Goal: Find specific page/section: Find specific page/section

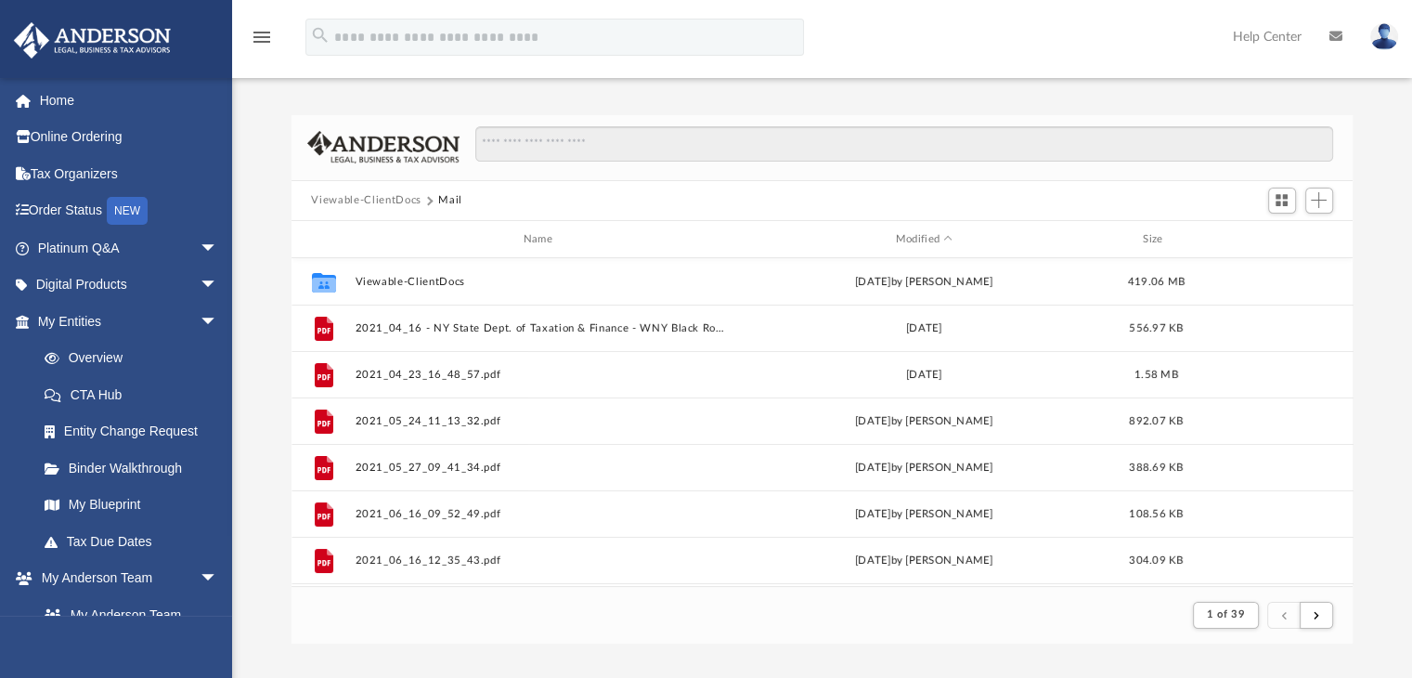
scroll to position [350, 1047]
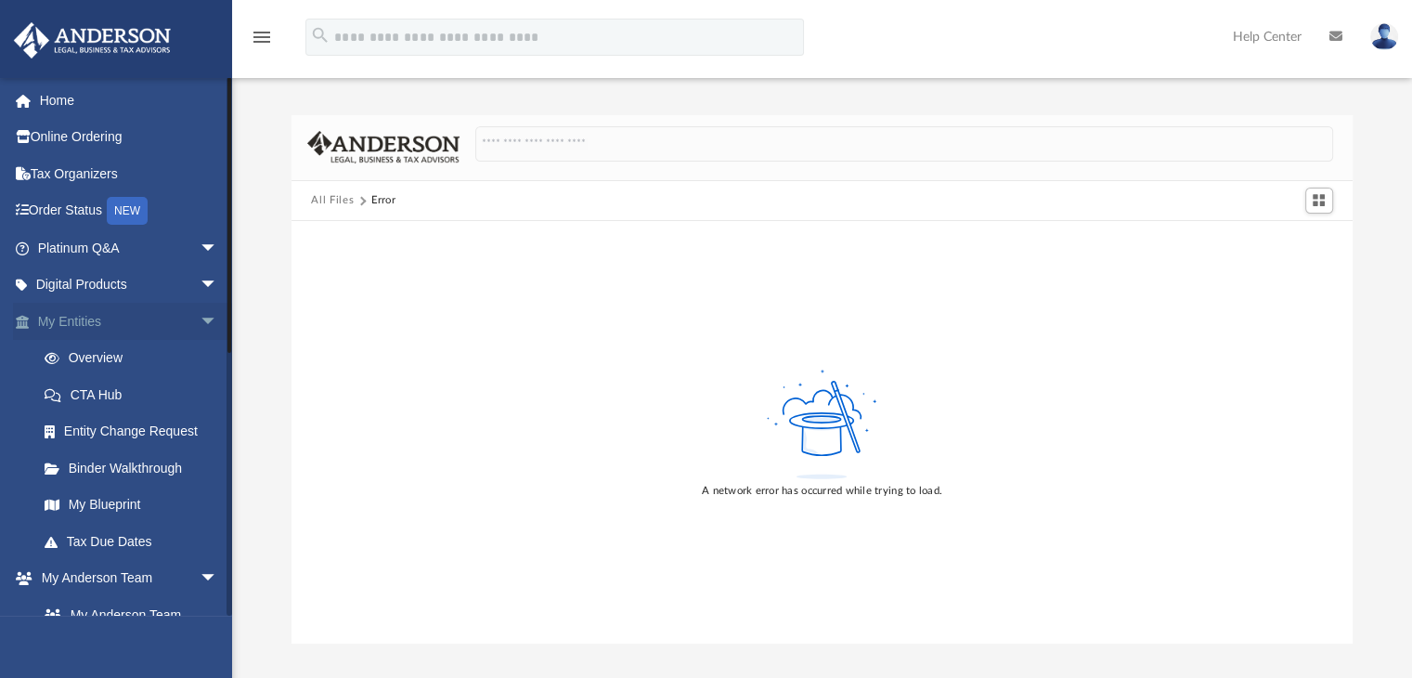
click at [200, 316] on span "arrow_drop_down" at bounding box center [218, 322] width 37 height 38
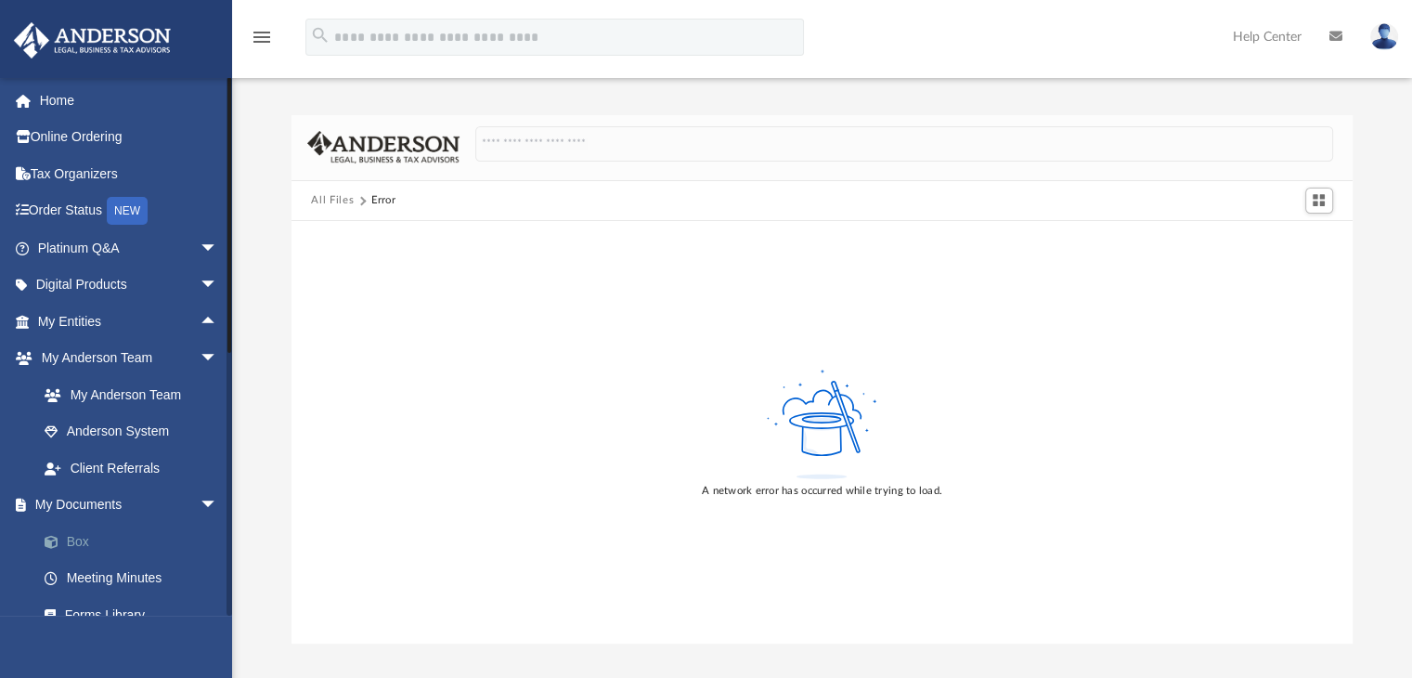
click at [78, 541] on link "Box" at bounding box center [136, 541] width 220 height 37
click at [200, 355] on span "arrow_drop_down" at bounding box center [218, 359] width 37 height 38
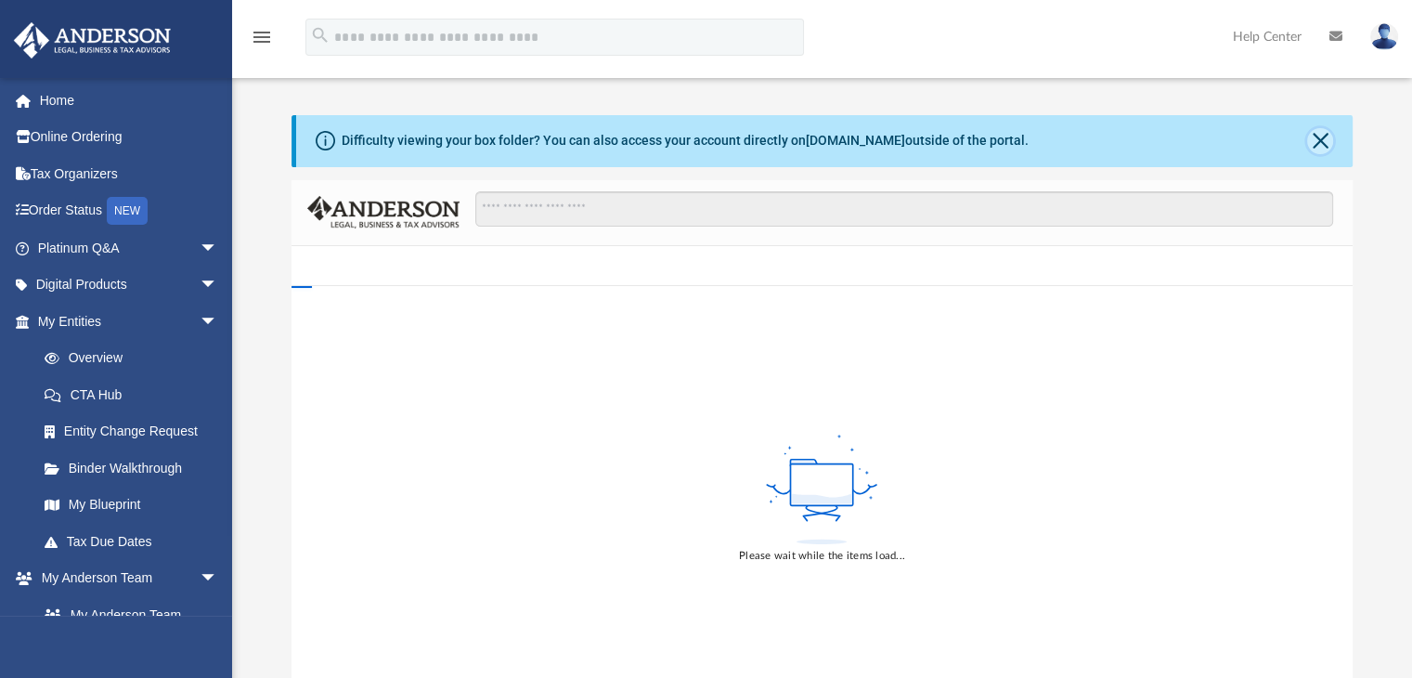
click at [1319, 142] on button "Close" at bounding box center [1320, 141] width 26 height 26
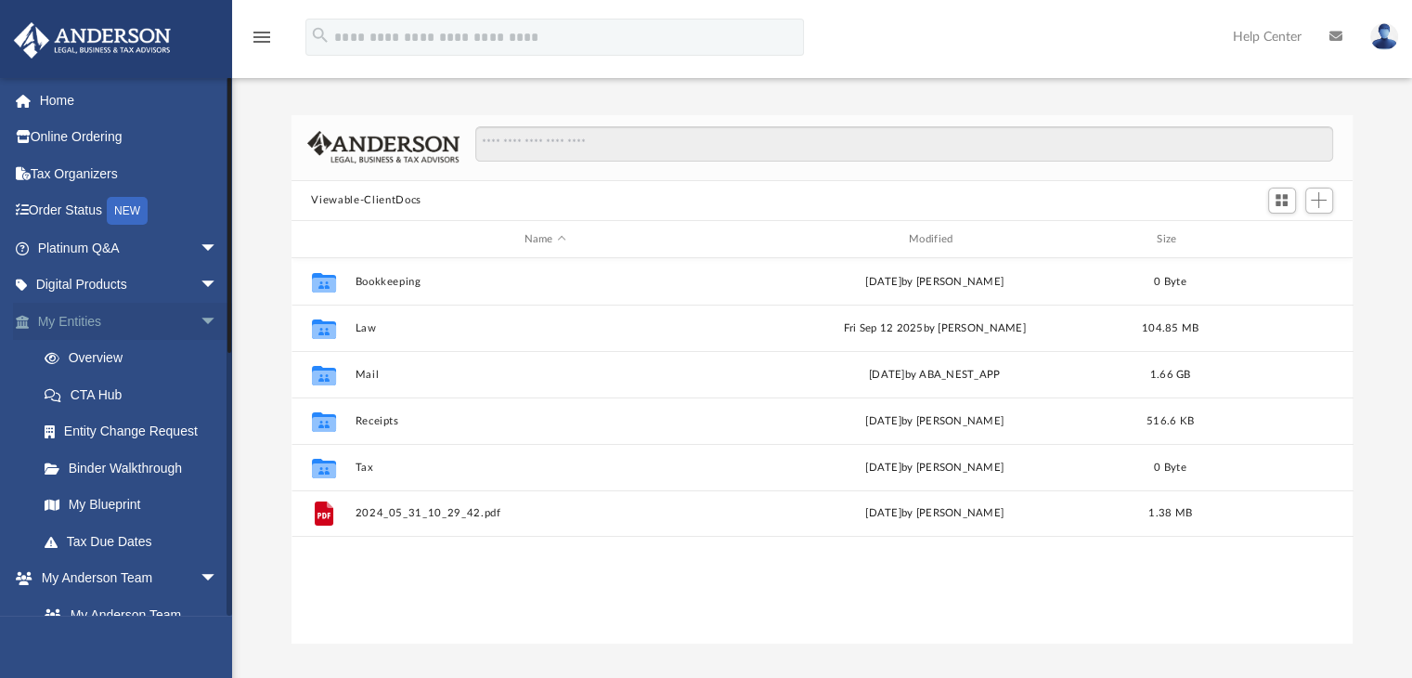
click at [200, 321] on span "arrow_drop_down" at bounding box center [218, 322] width 37 height 38
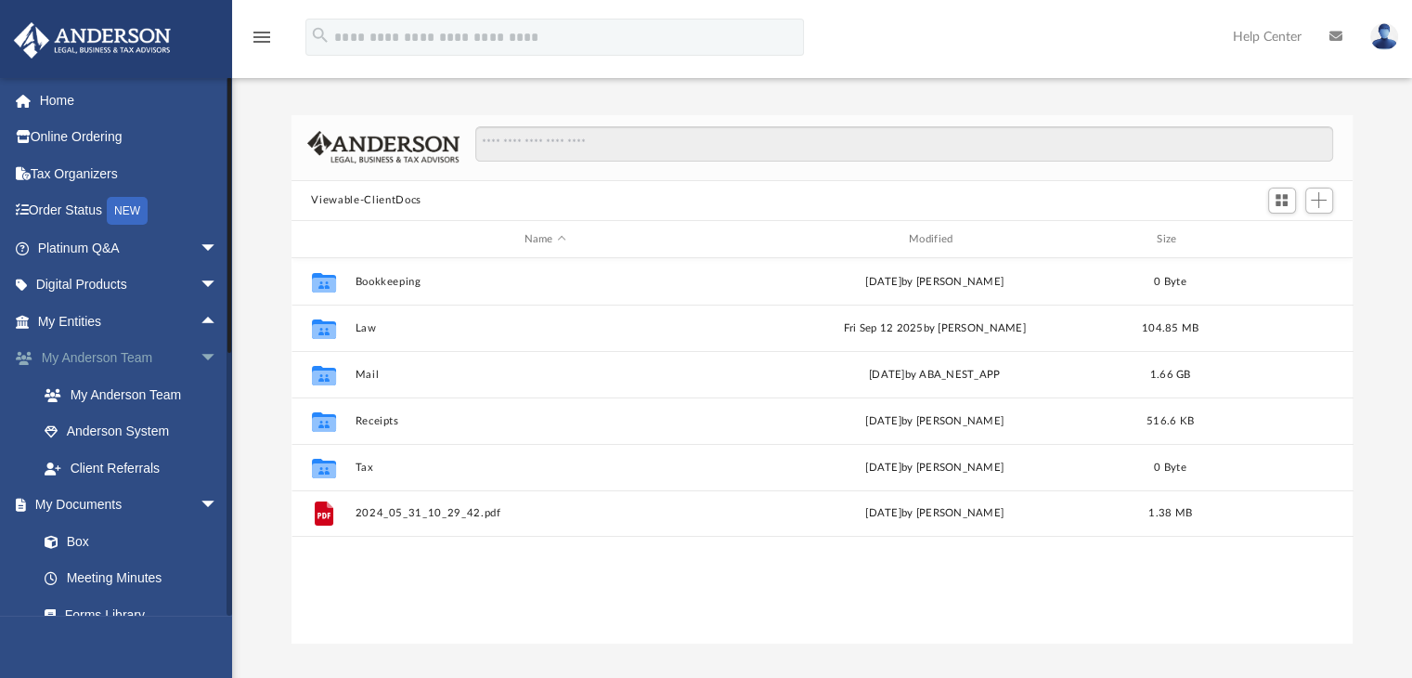
click at [200, 359] on span "arrow_drop_down" at bounding box center [218, 359] width 37 height 38
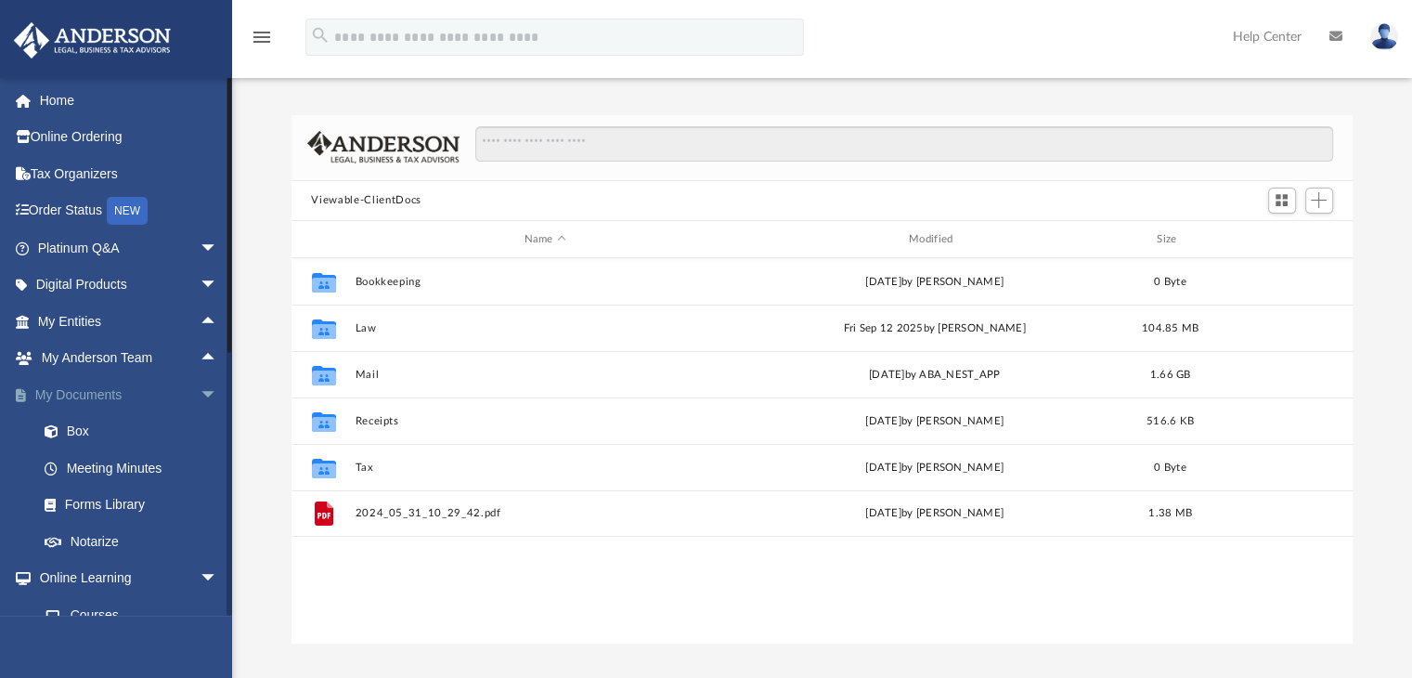
click at [200, 394] on span "arrow_drop_down" at bounding box center [218, 395] width 37 height 38
click at [200, 426] on span "arrow_drop_down" at bounding box center [218, 432] width 37 height 38
